Goal: Find specific page/section: Find specific page/section

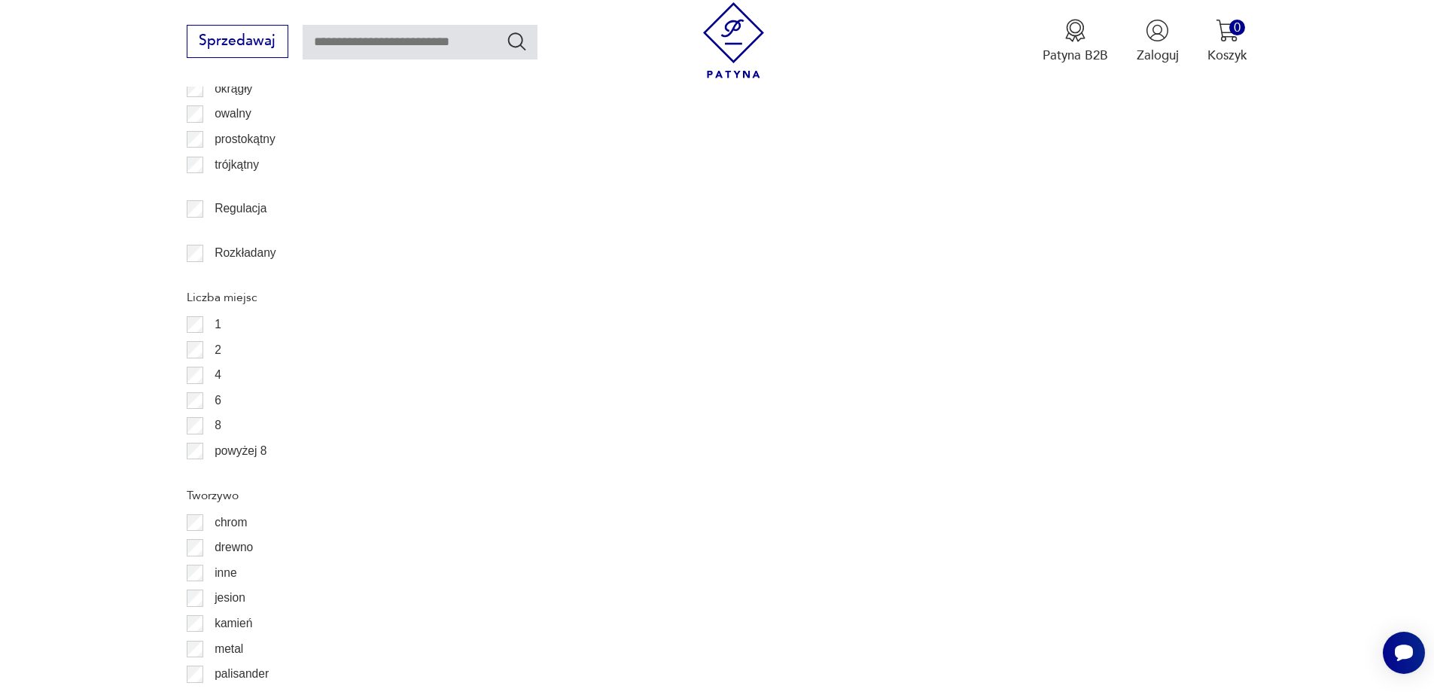
scroll to position [2458, 0]
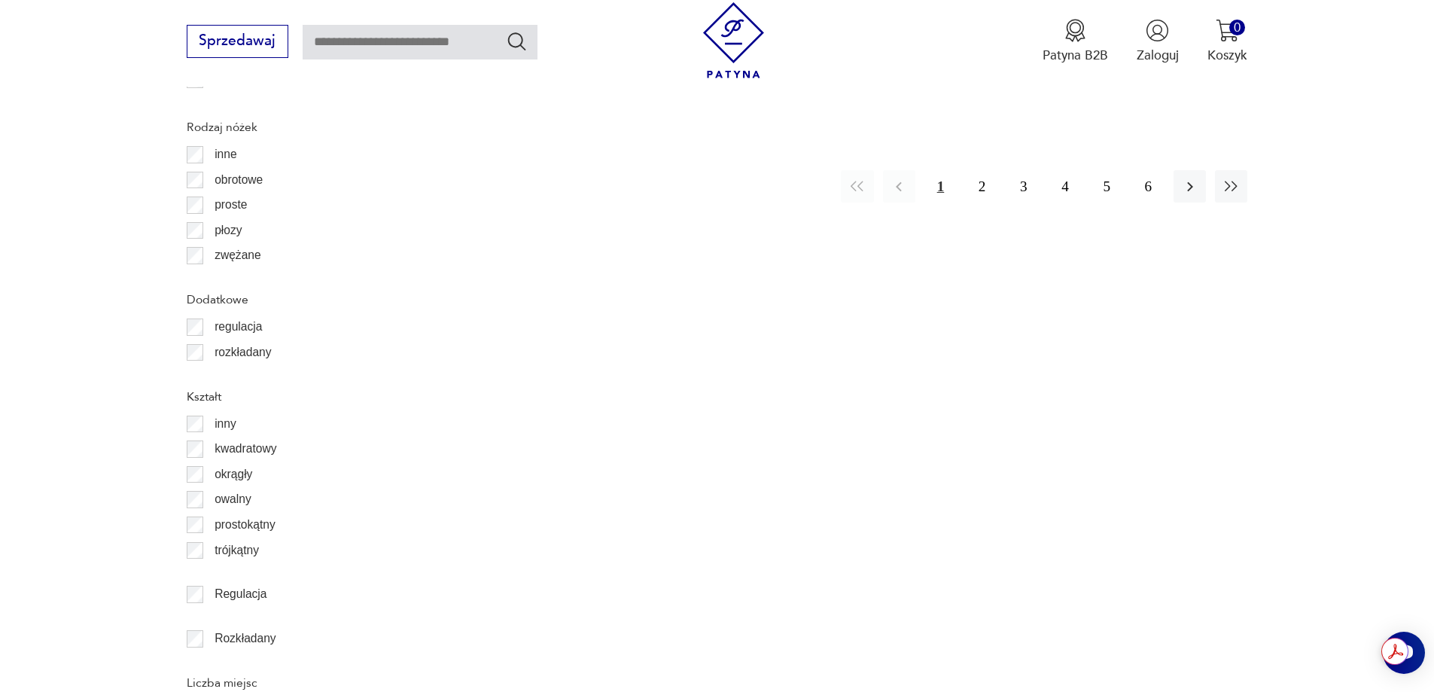
scroll to position [2092, 0]
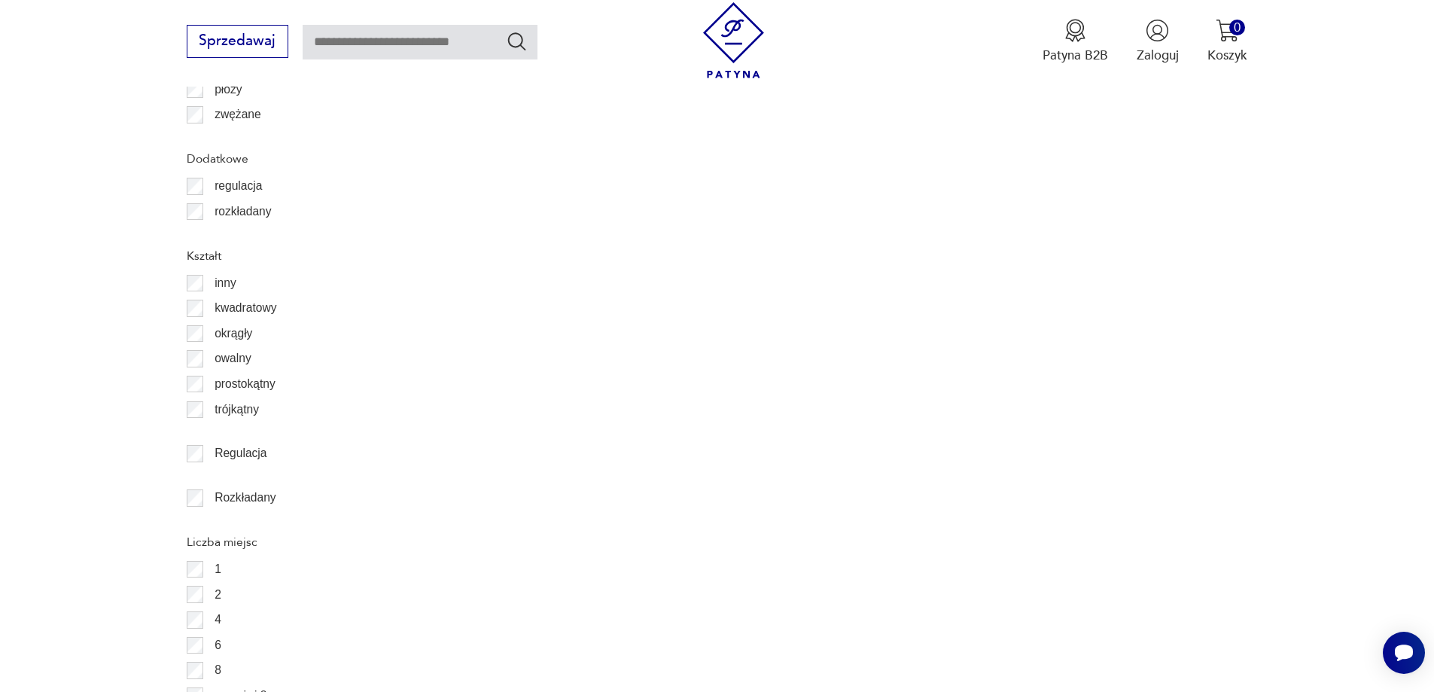
scroll to position [2393, 0]
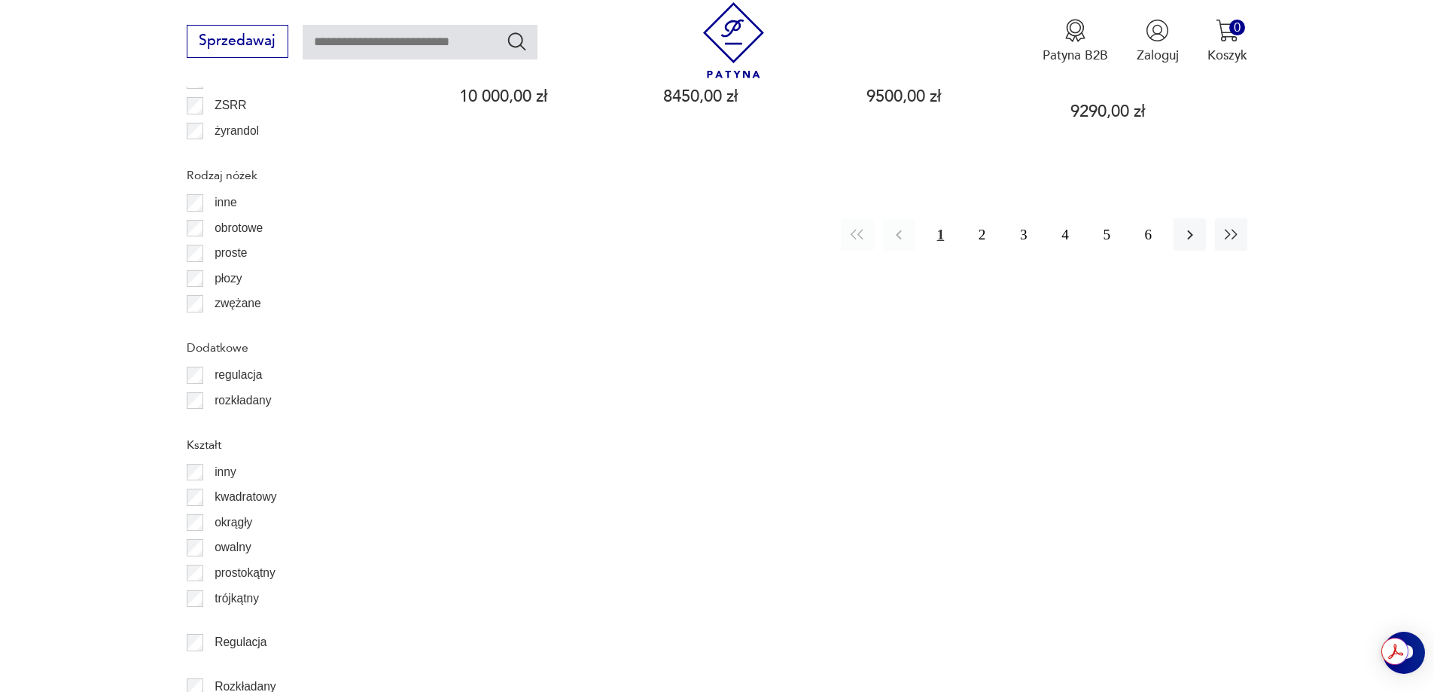
scroll to position [2468, 0]
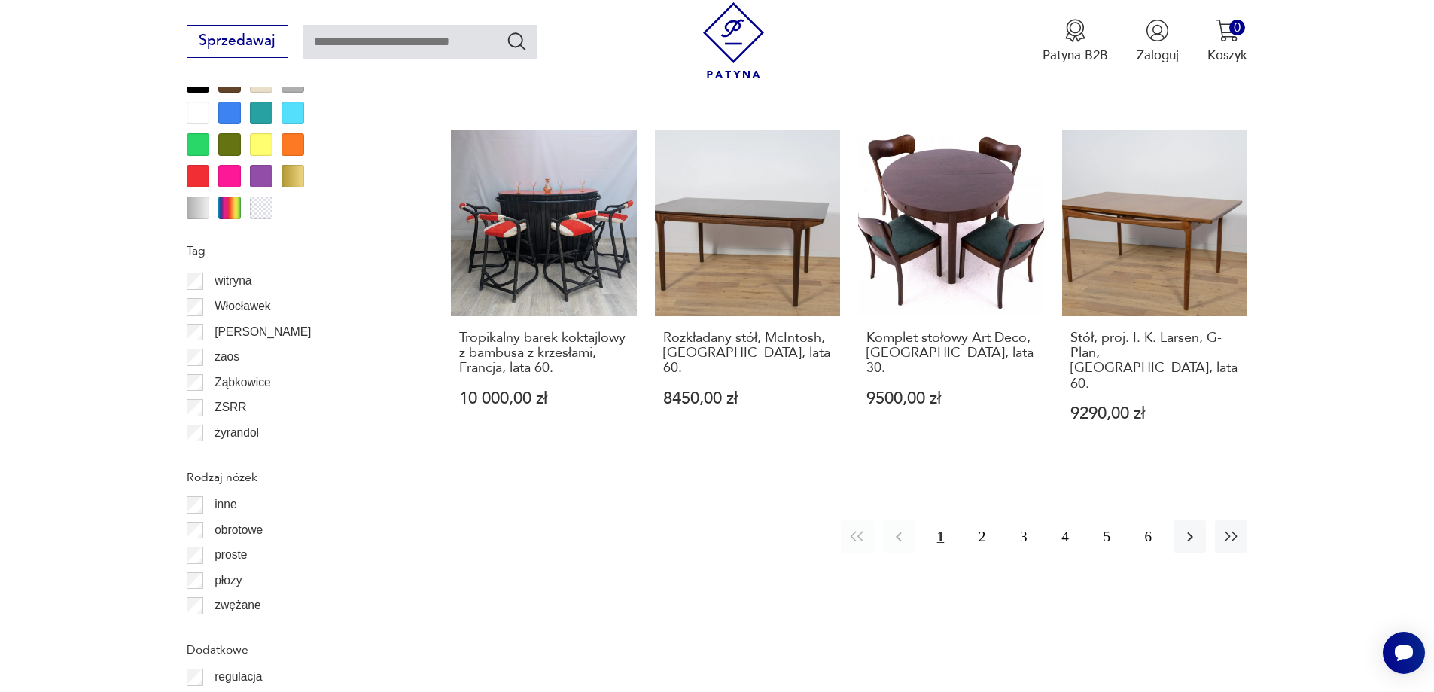
scroll to position [1715, 0]
click at [977, 520] on button "2" at bounding box center [982, 536] width 32 height 32
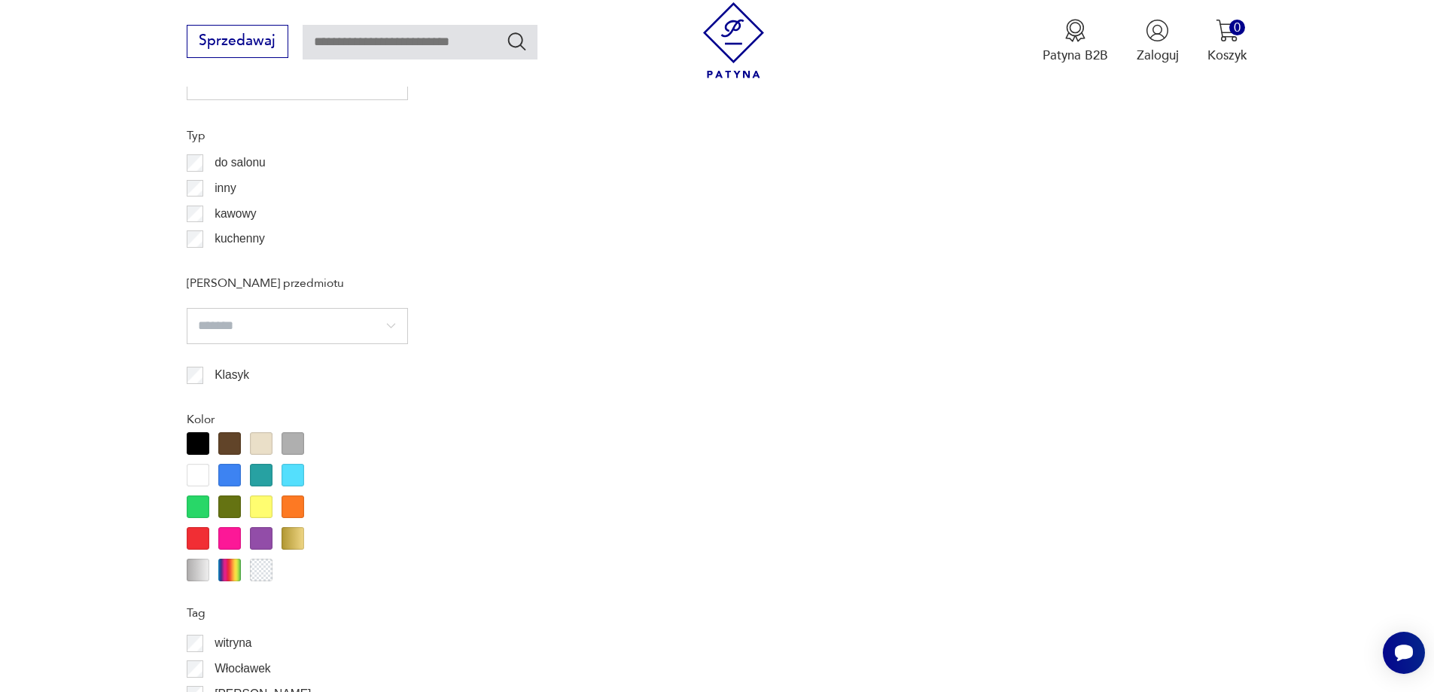
scroll to position [1113, 0]
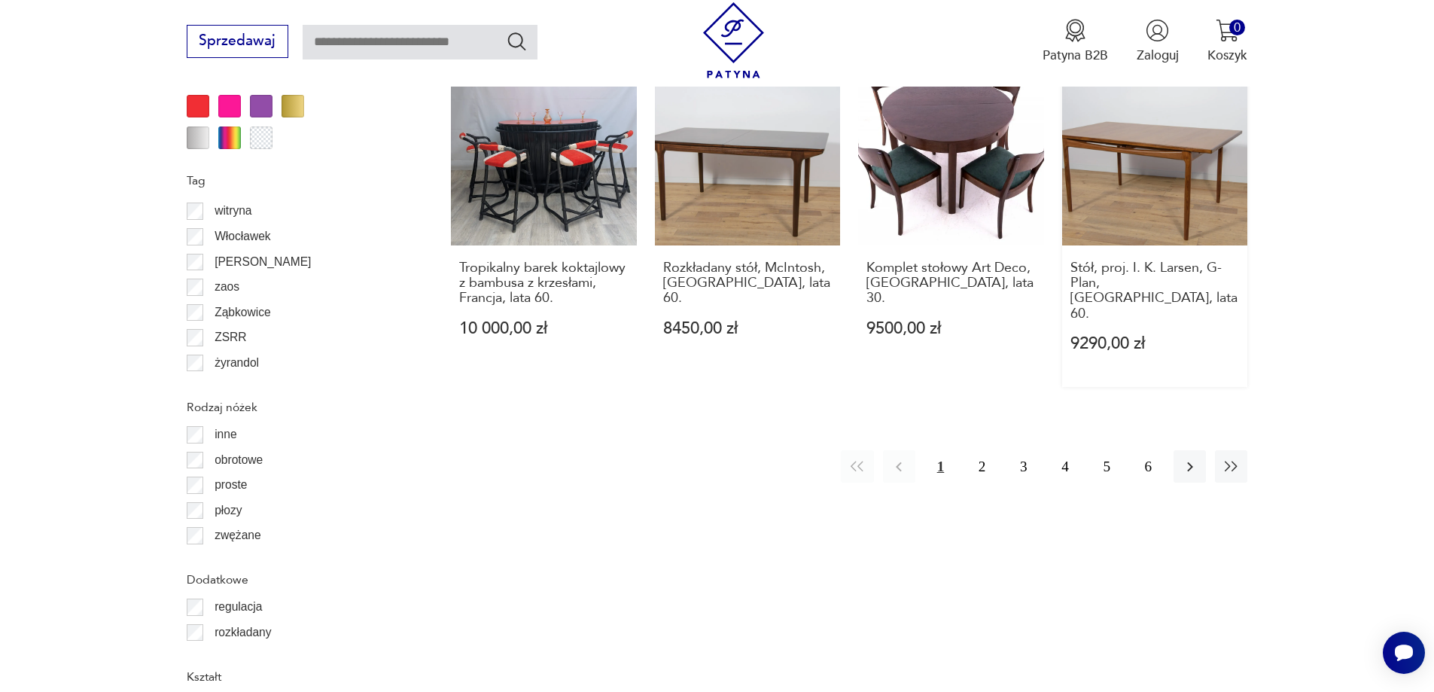
scroll to position [1791, 0]
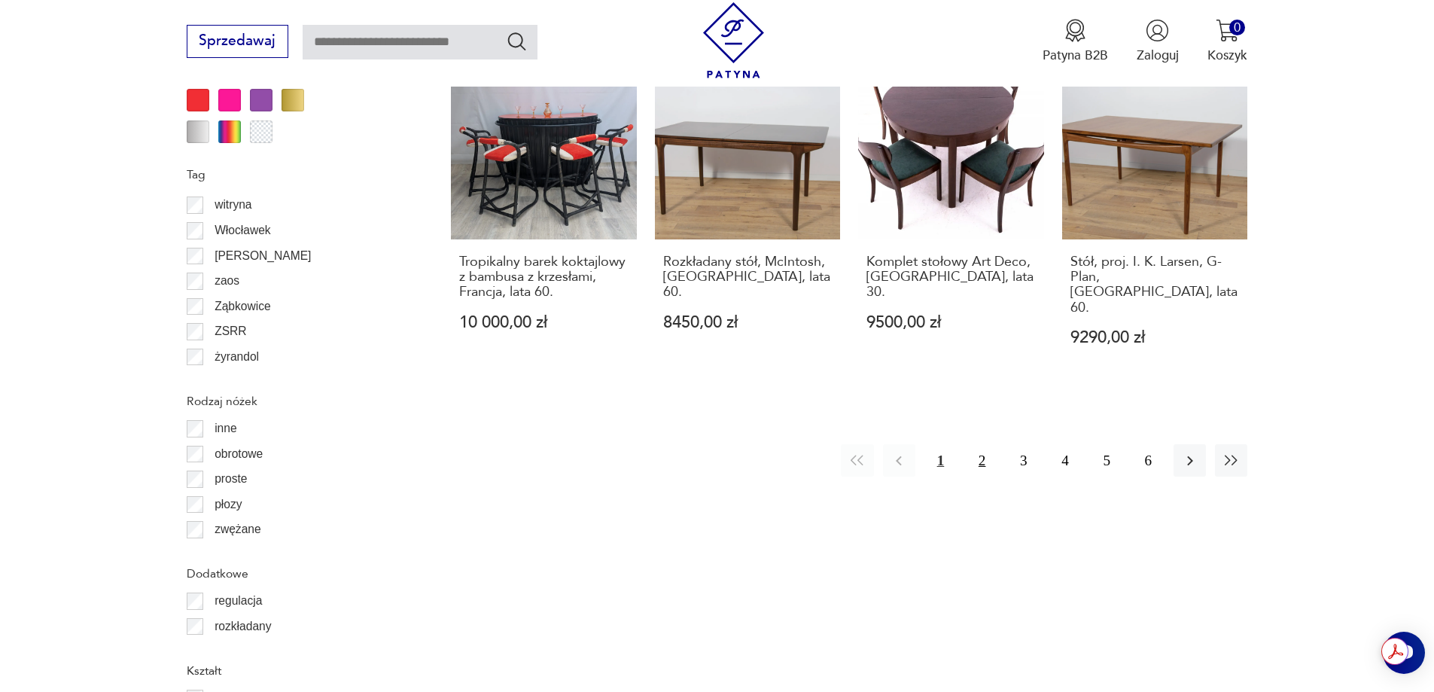
click at [980, 444] on button "2" at bounding box center [982, 460] width 32 height 32
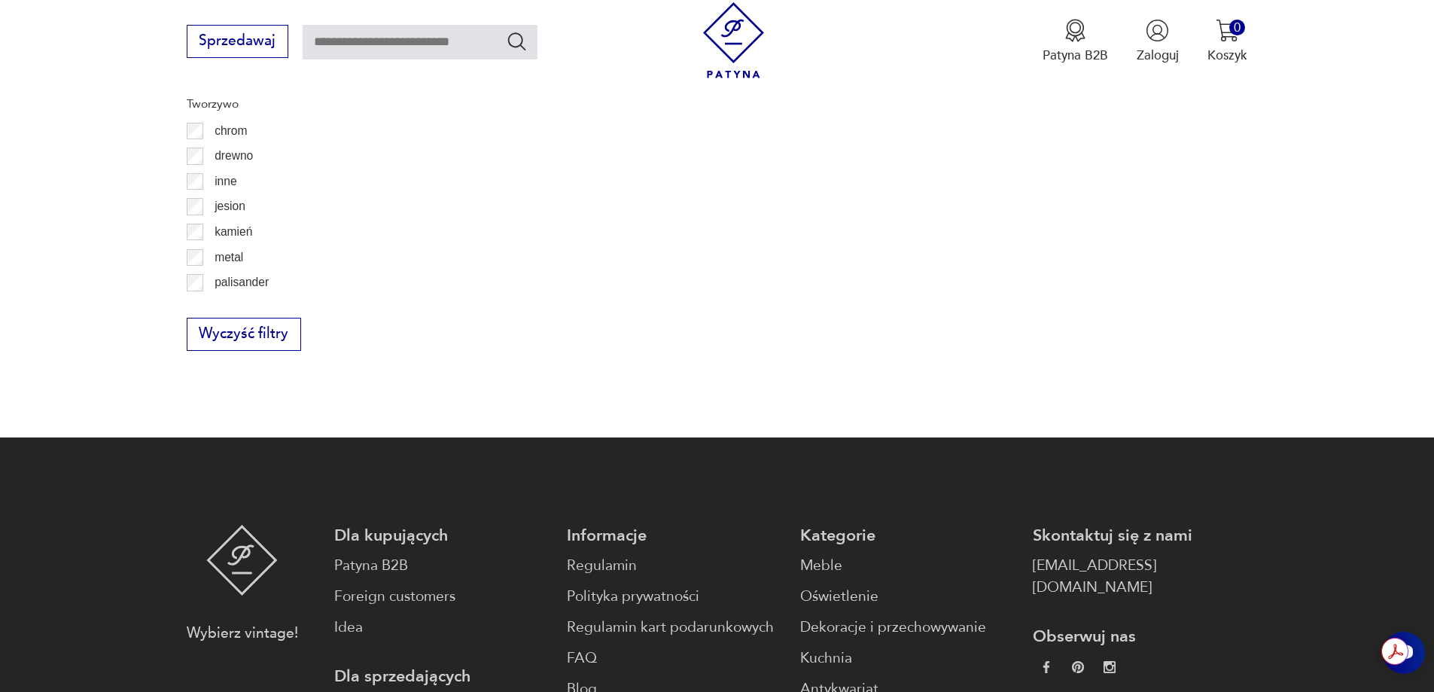
scroll to position [2995, 0]
